Goal: Information Seeking & Learning: Learn about a topic

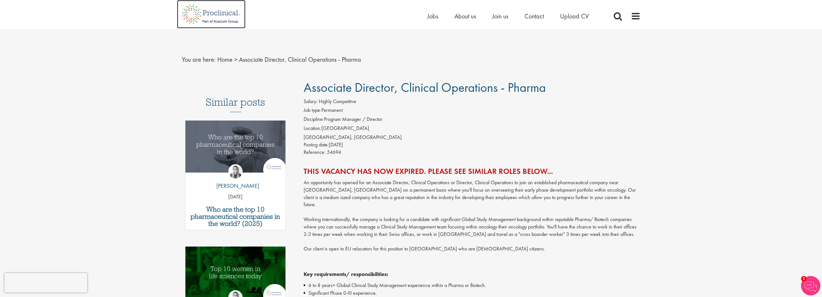
click at [217, 12] on img at bounding box center [211, 14] width 68 height 28
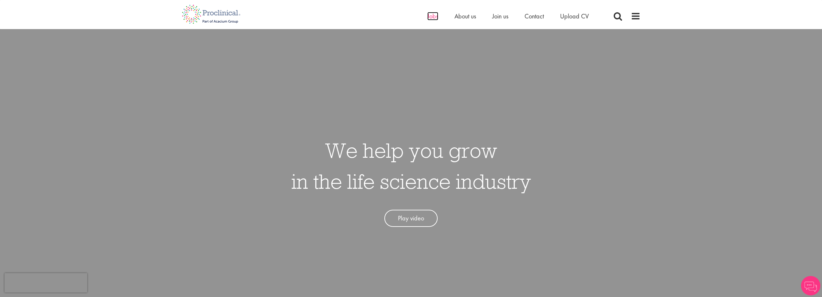
click at [430, 16] on span "Jobs" at bounding box center [432, 16] width 11 height 8
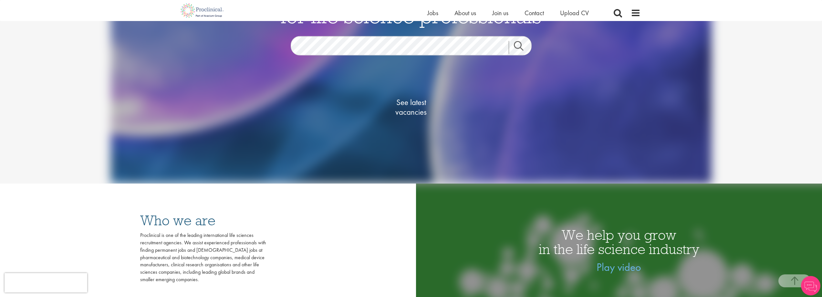
scroll to position [97, 0]
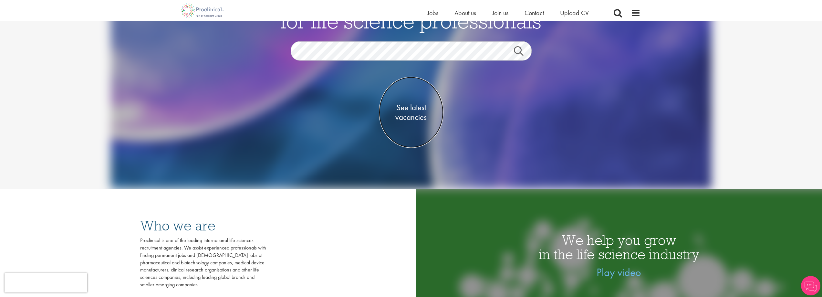
click at [413, 114] on span "See latest vacancies" at bounding box center [411, 112] width 65 height 19
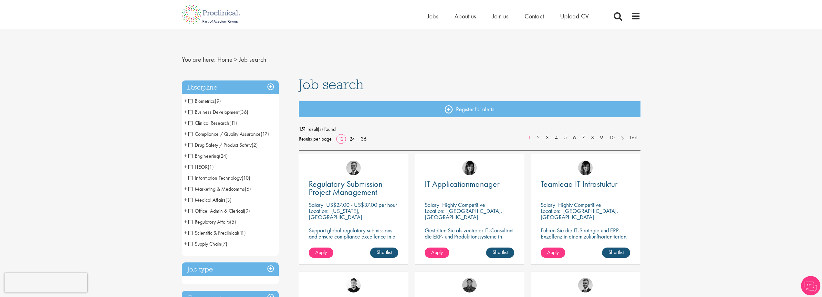
click at [191, 123] on span "Clinical Research" at bounding box center [208, 123] width 41 height 7
